Goal: Find specific page/section: Find specific page/section

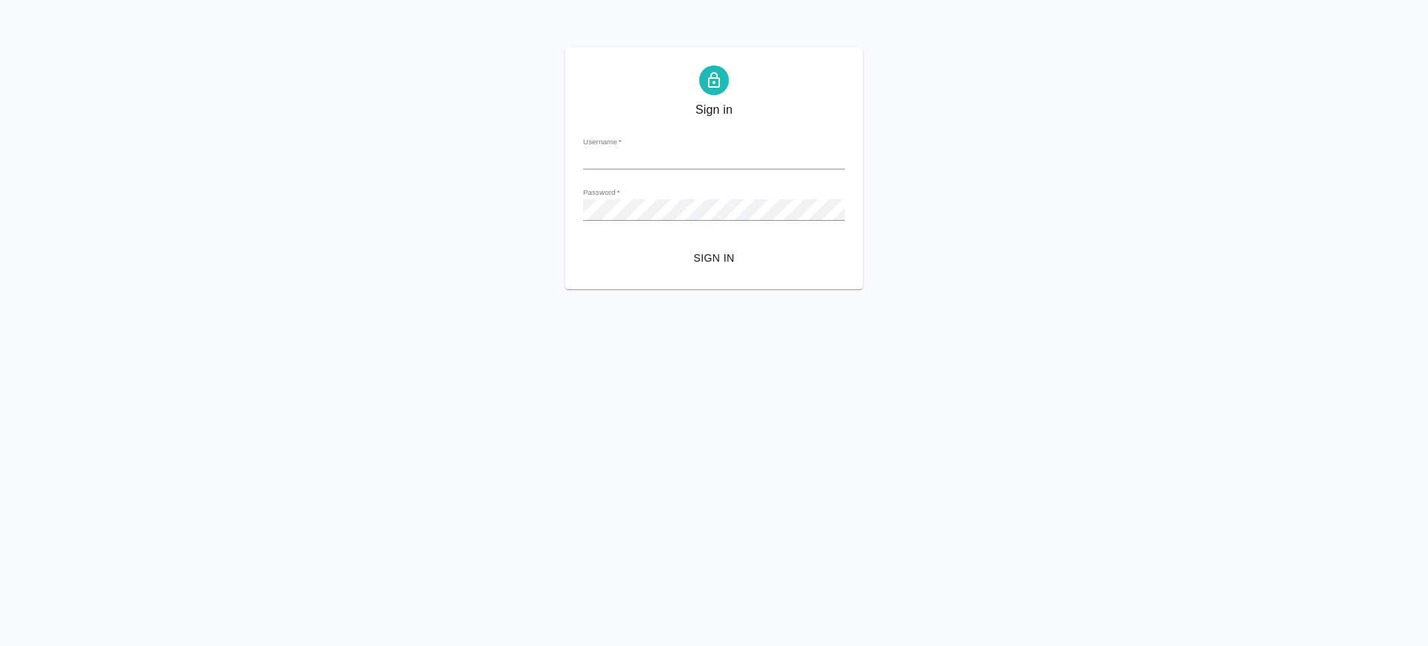
type input "v.saglam@awatera.com"
click at [722, 254] on span "Sign in" at bounding box center [714, 258] width 238 height 19
type input "v.saglam@awatera.com"
click at [537, 204] on div "Sign in Username   * v.saglam@awatera.com Password   * urlPath   * / Sign in" at bounding box center [714, 169] width 1428 height 242
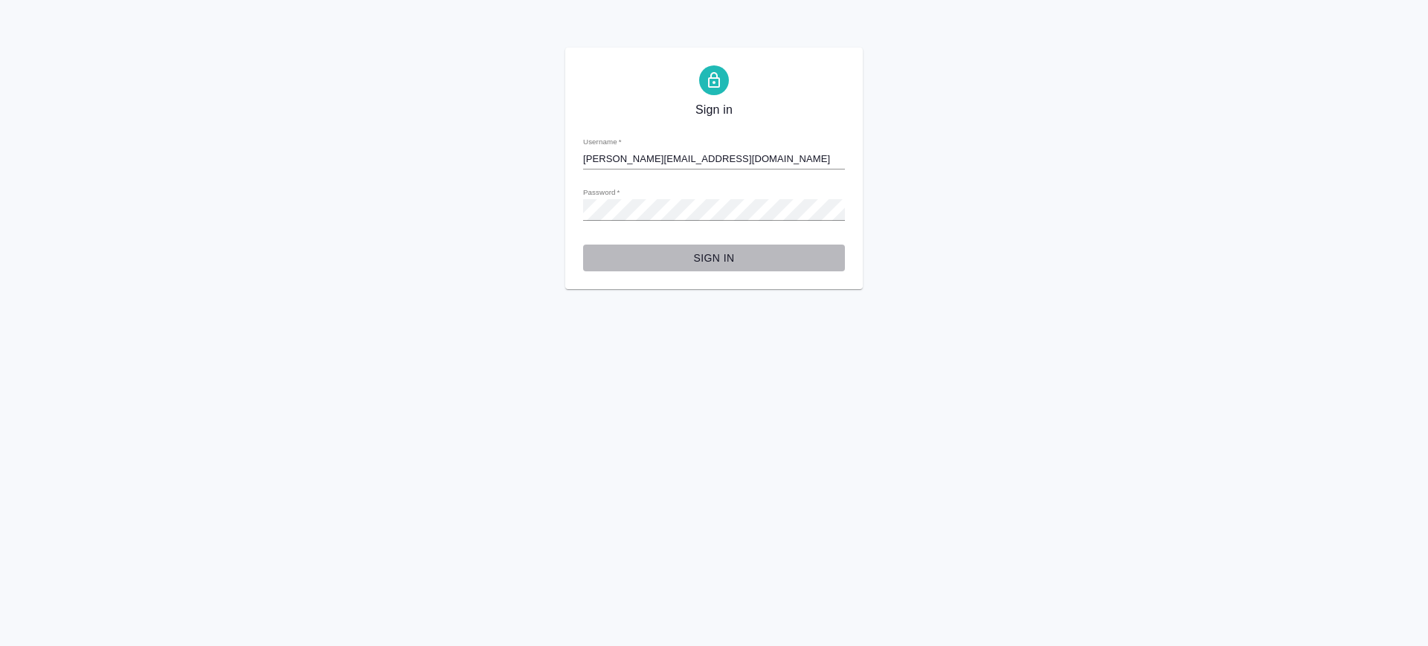
click at [722, 252] on span "Sign in" at bounding box center [714, 258] width 238 height 19
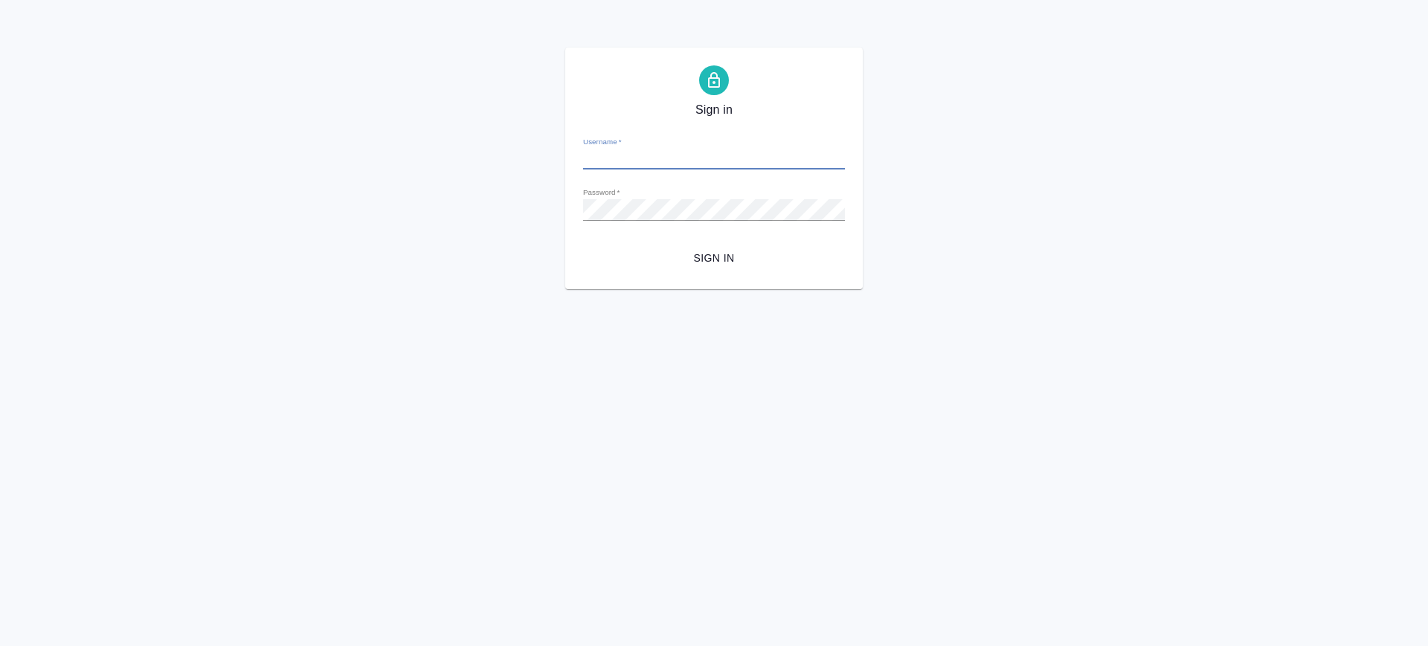
type input "v.saglam@awatera.com"
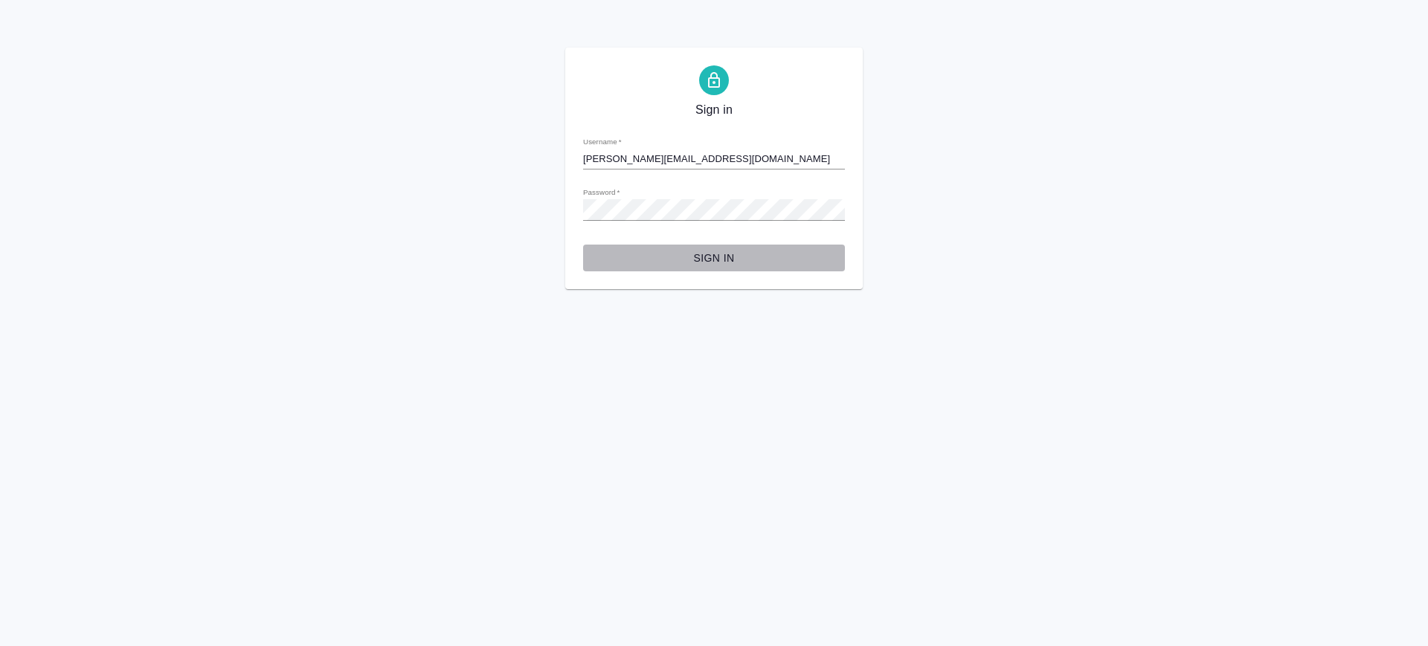
click at [723, 258] on span "Sign in" at bounding box center [714, 258] width 238 height 19
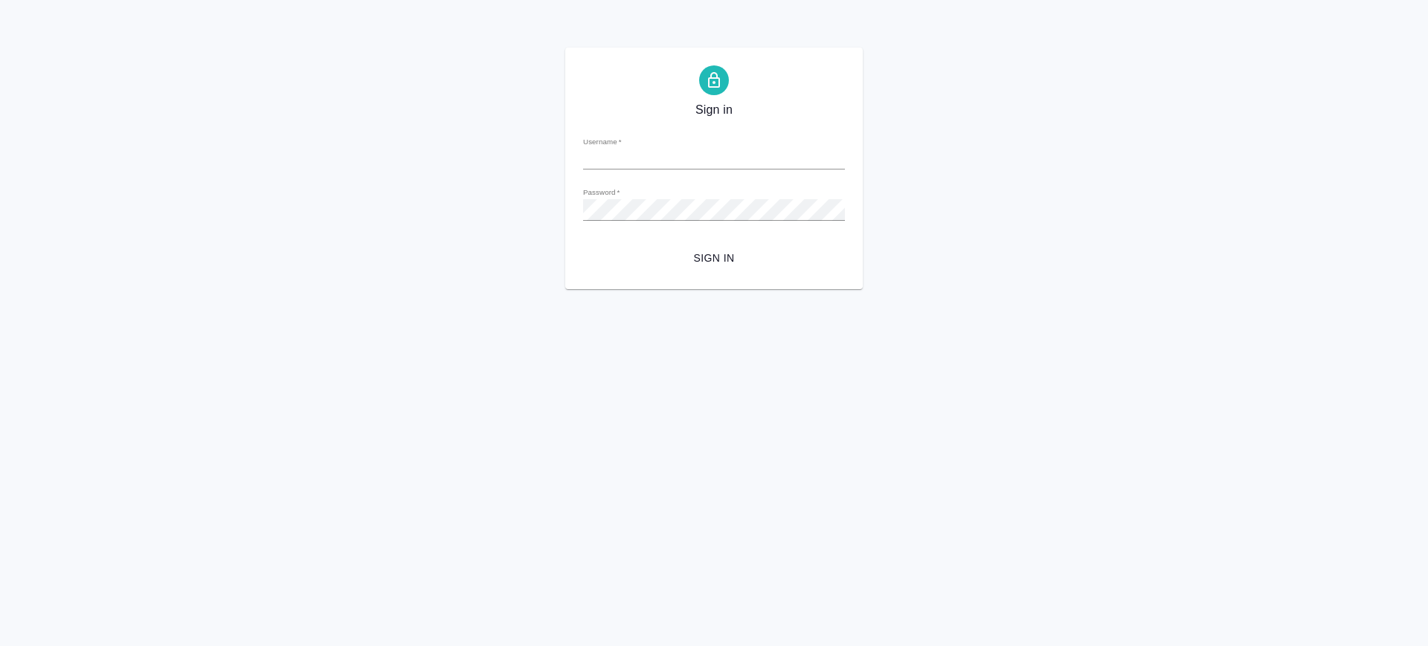
type input "[PERSON_NAME][EMAIL_ADDRESS][DOMAIN_NAME]"
click at [1091, 289] on html "Sign in Username   * [PERSON_NAME][EMAIL_ADDRESS][DOMAIN_NAME] Password   * url…" at bounding box center [714, 144] width 1428 height 289
click at [528, 213] on div "Sign in Username   * [PERSON_NAME][EMAIL_ADDRESS][DOMAIN_NAME] Password   * url…" at bounding box center [714, 169] width 1428 height 242
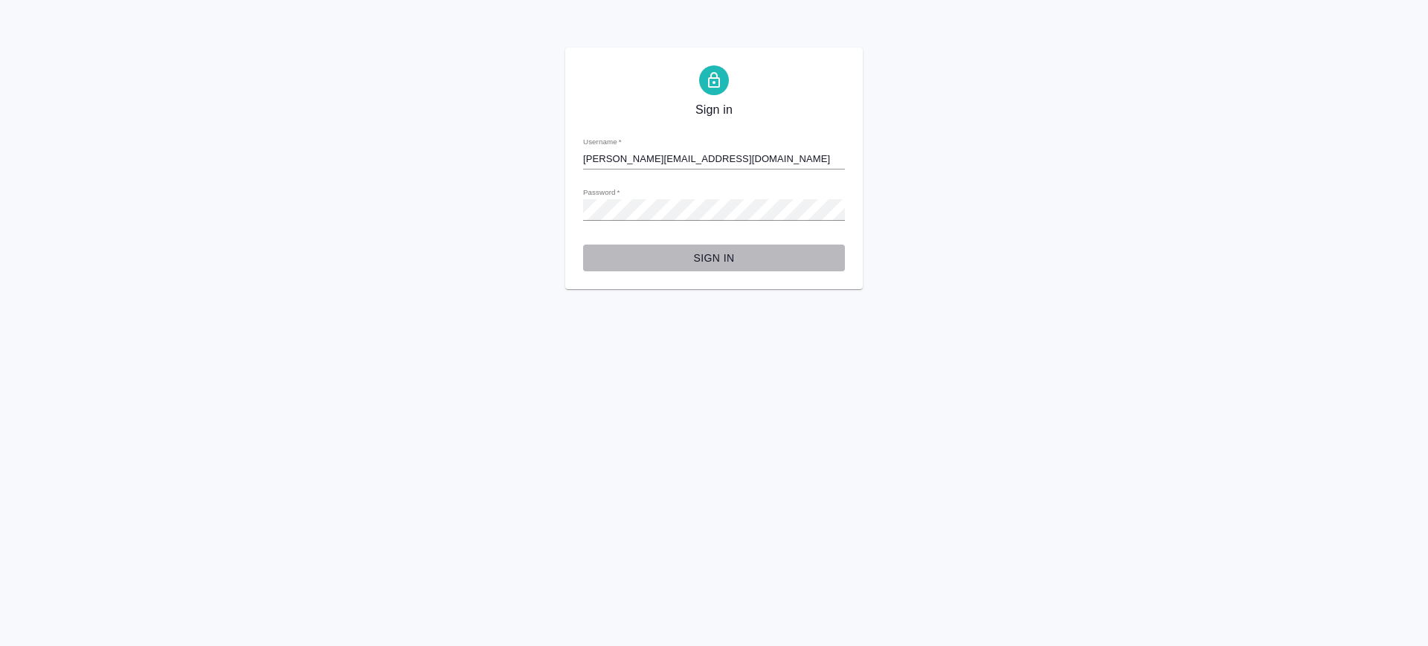
click at [717, 251] on span "Sign in" at bounding box center [714, 258] width 238 height 19
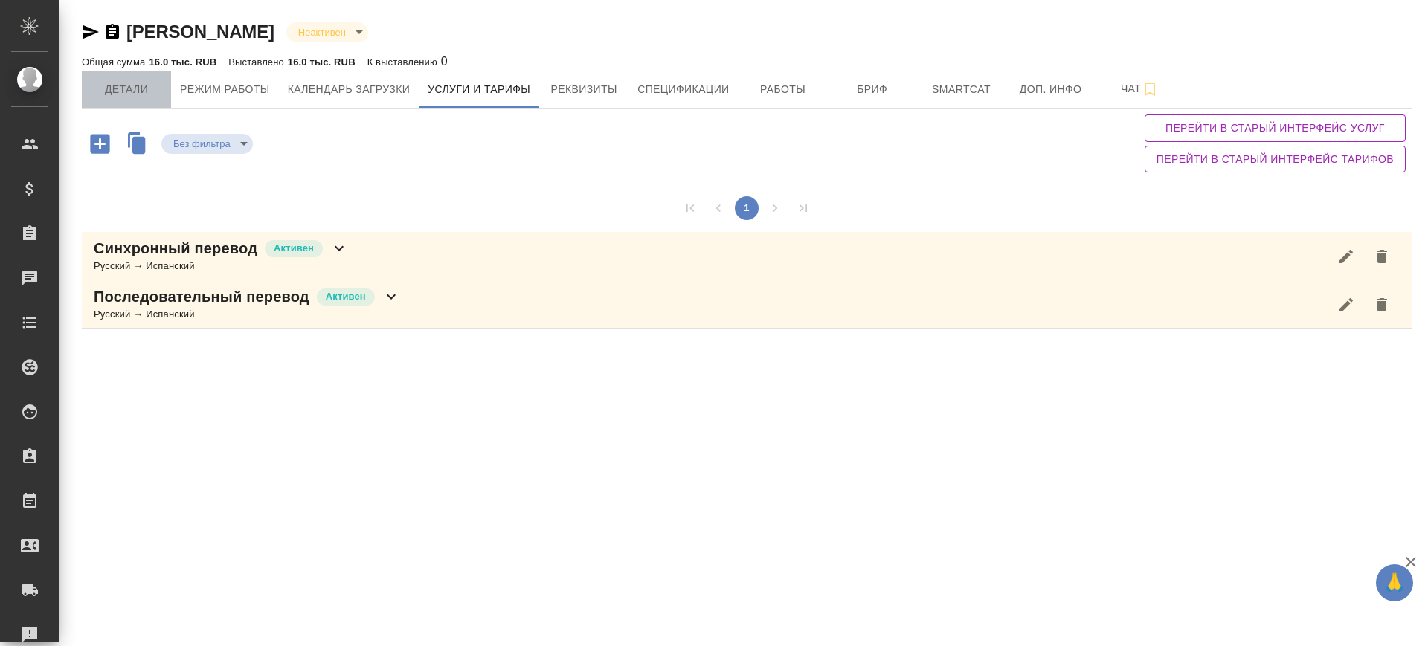
click at [136, 93] on span "Детали" at bounding box center [126, 89] width 71 height 19
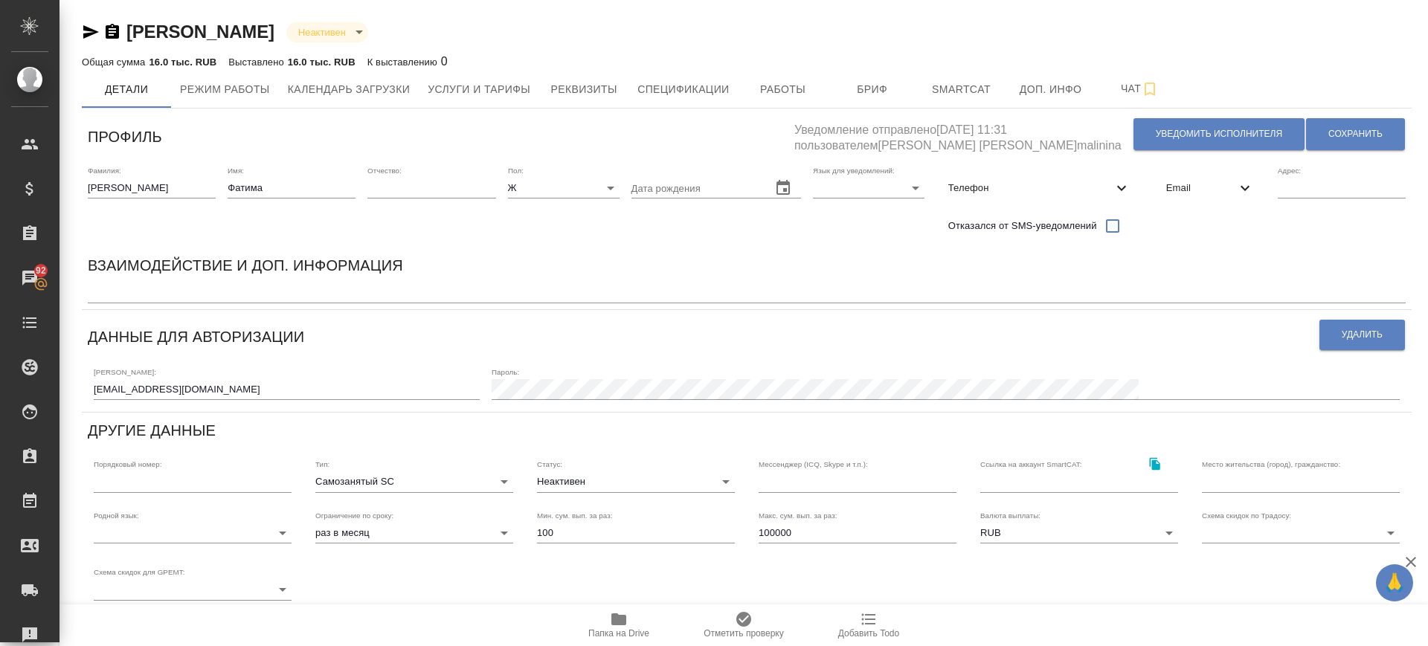
click at [625, 622] on icon "button" at bounding box center [618, 620] width 15 height 12
click at [625, 621] on icon "button" at bounding box center [618, 620] width 15 height 12
